Goal: Find specific page/section: Find specific page/section

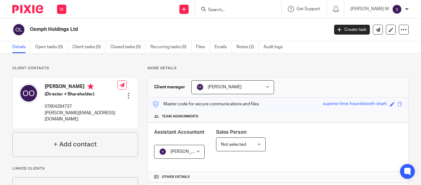
click at [233, 6] on form at bounding box center [240, 9] width 66 height 8
click at [234, 8] on input "Search" at bounding box center [234, 10] width 55 height 6
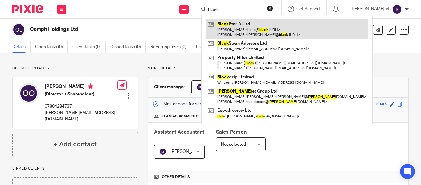
type input "black"
click at [265, 31] on link at bounding box center [287, 28] width 162 height 19
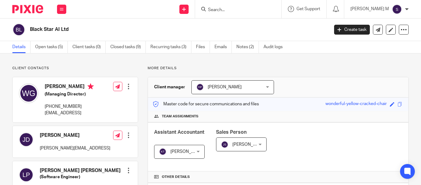
scroll to position [214, 0]
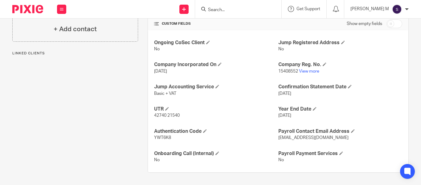
click at [285, 117] on span "[DATE]" at bounding box center [284, 115] width 13 height 4
drag, startPoint x: 285, startPoint y: 117, endPoint x: 289, endPoint y: 120, distance: 5.0
click at [289, 120] on div "Ongoing CoSec Client No Jump Registered Address No Company Incorporated On [DAT…" at bounding box center [278, 101] width 260 height 142
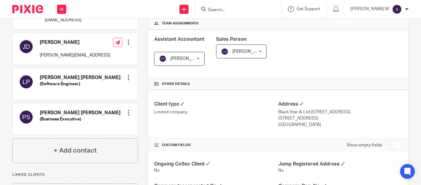
scroll to position [91, 0]
